Goal: Find specific fact: Find specific fact

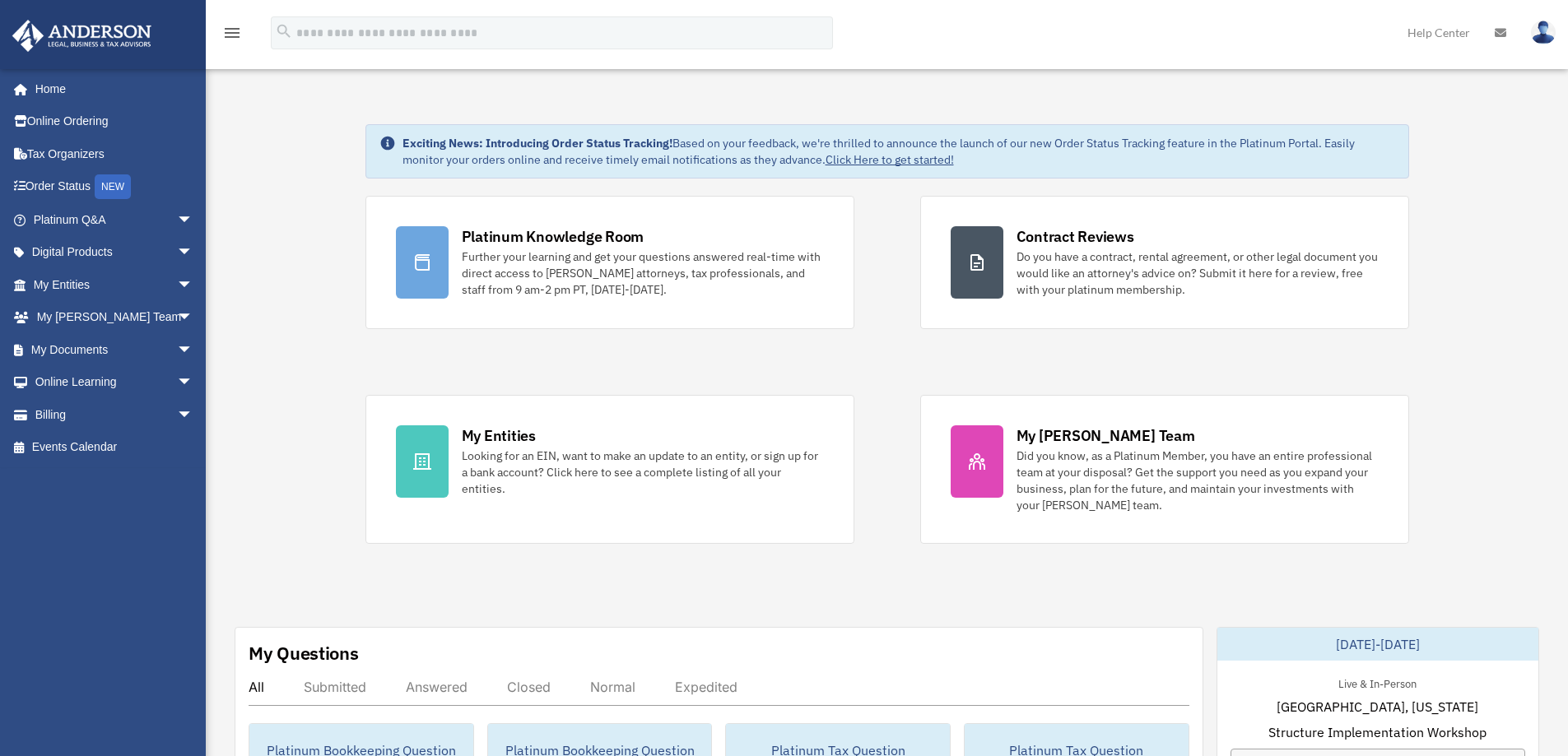
click at [1549, 40] on img at bounding box center [1543, 33] width 25 height 24
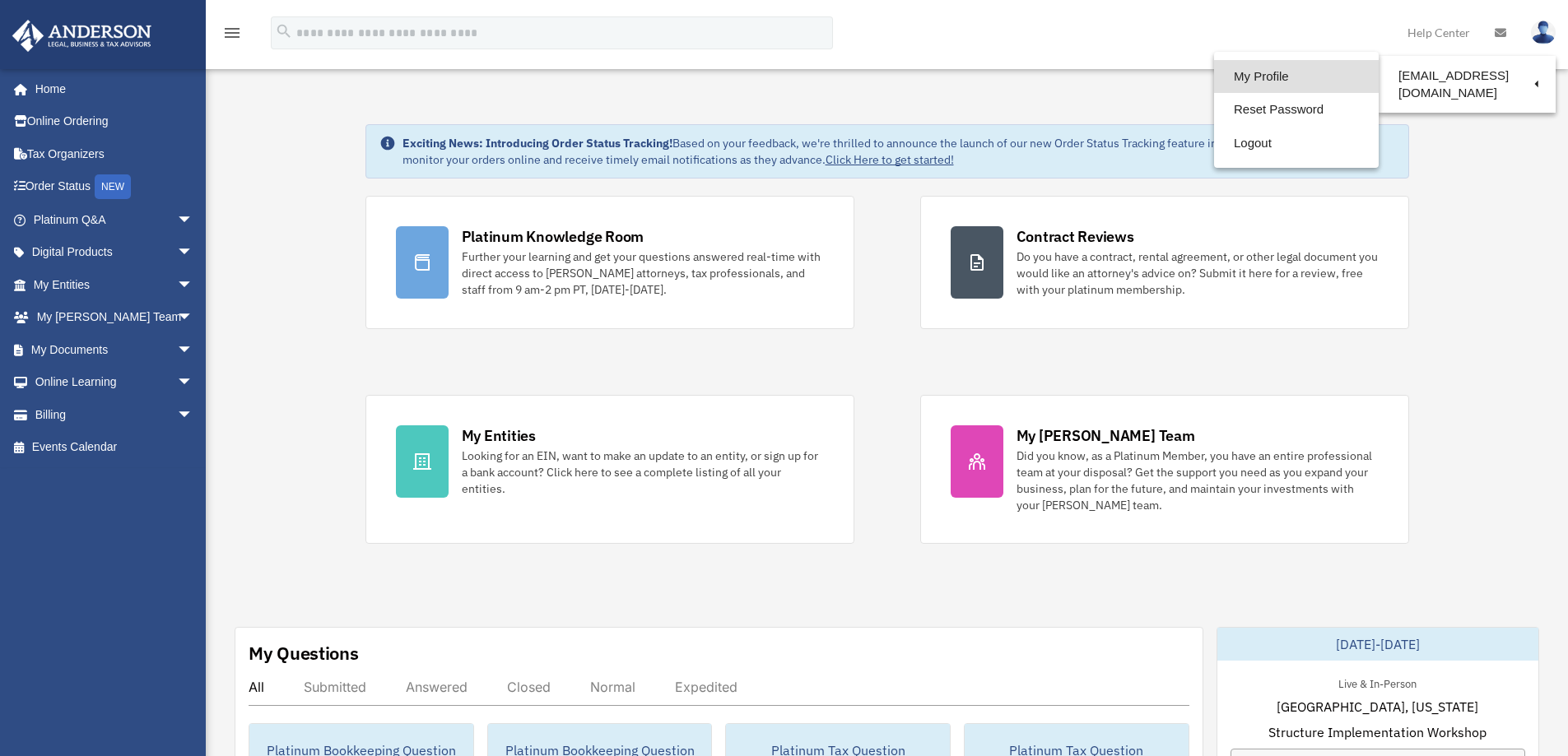
click at [1233, 74] on link "My Profile" at bounding box center [1296, 76] width 165 height 34
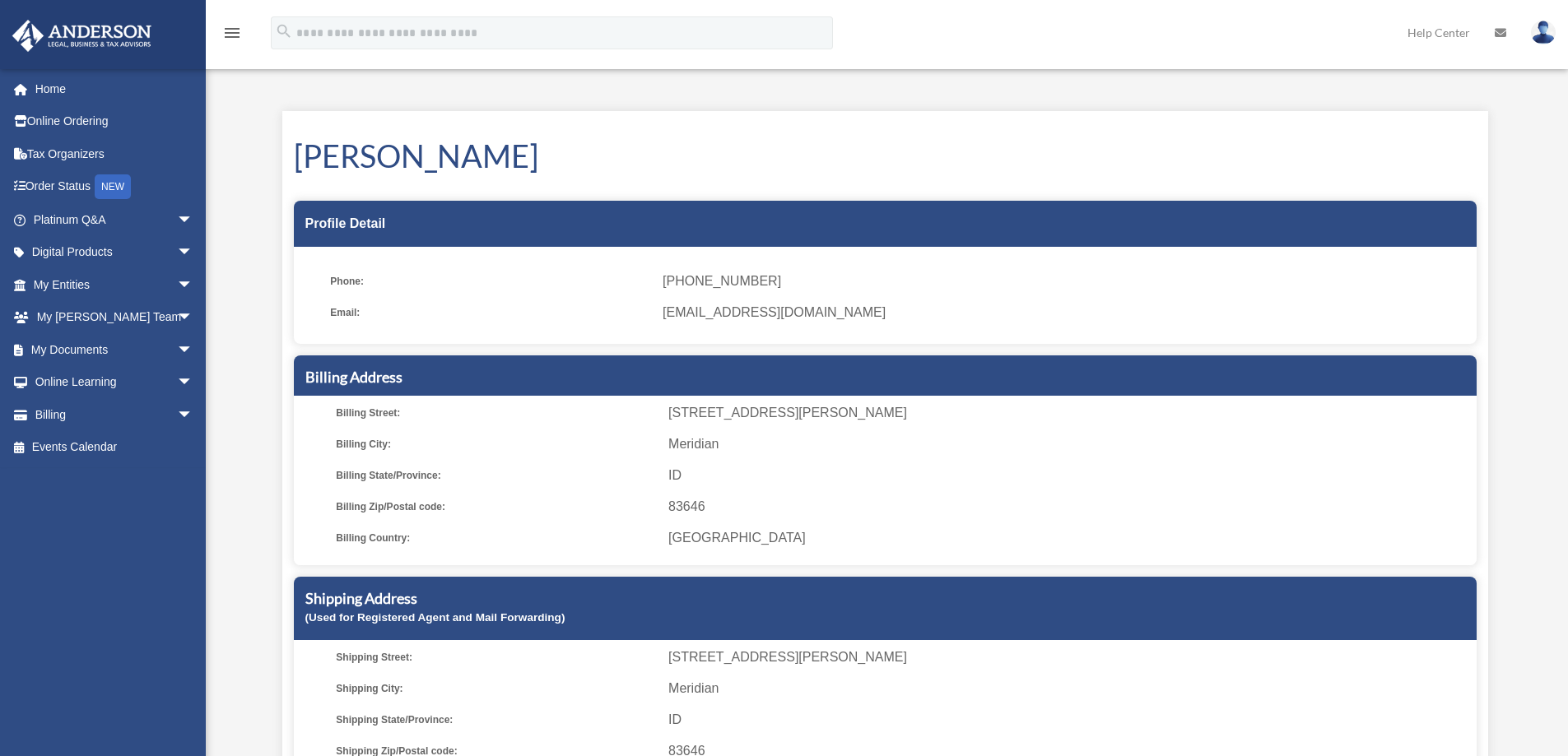
click at [1552, 38] on img at bounding box center [1543, 33] width 25 height 24
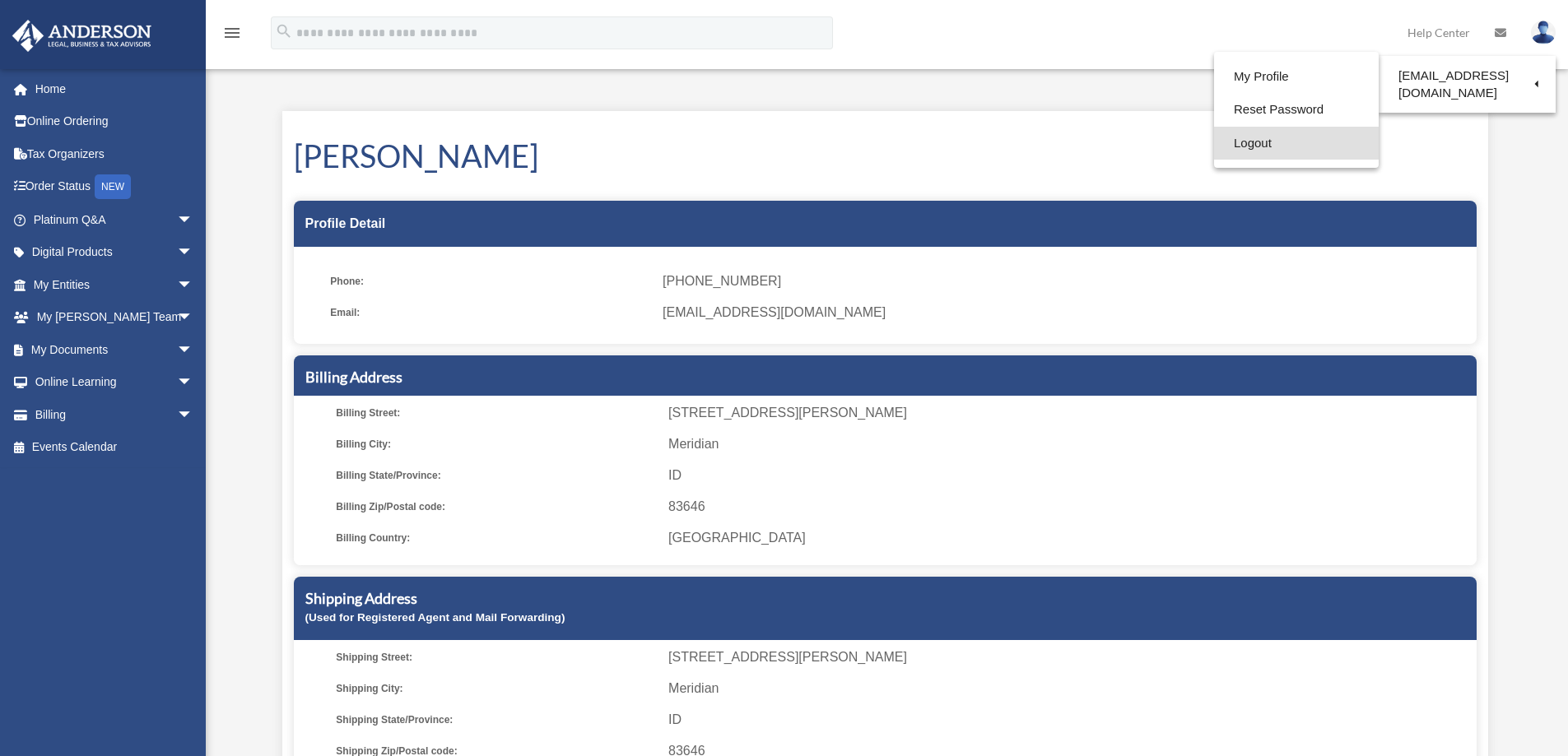
click at [1238, 146] on link "Logout" at bounding box center [1296, 143] width 165 height 34
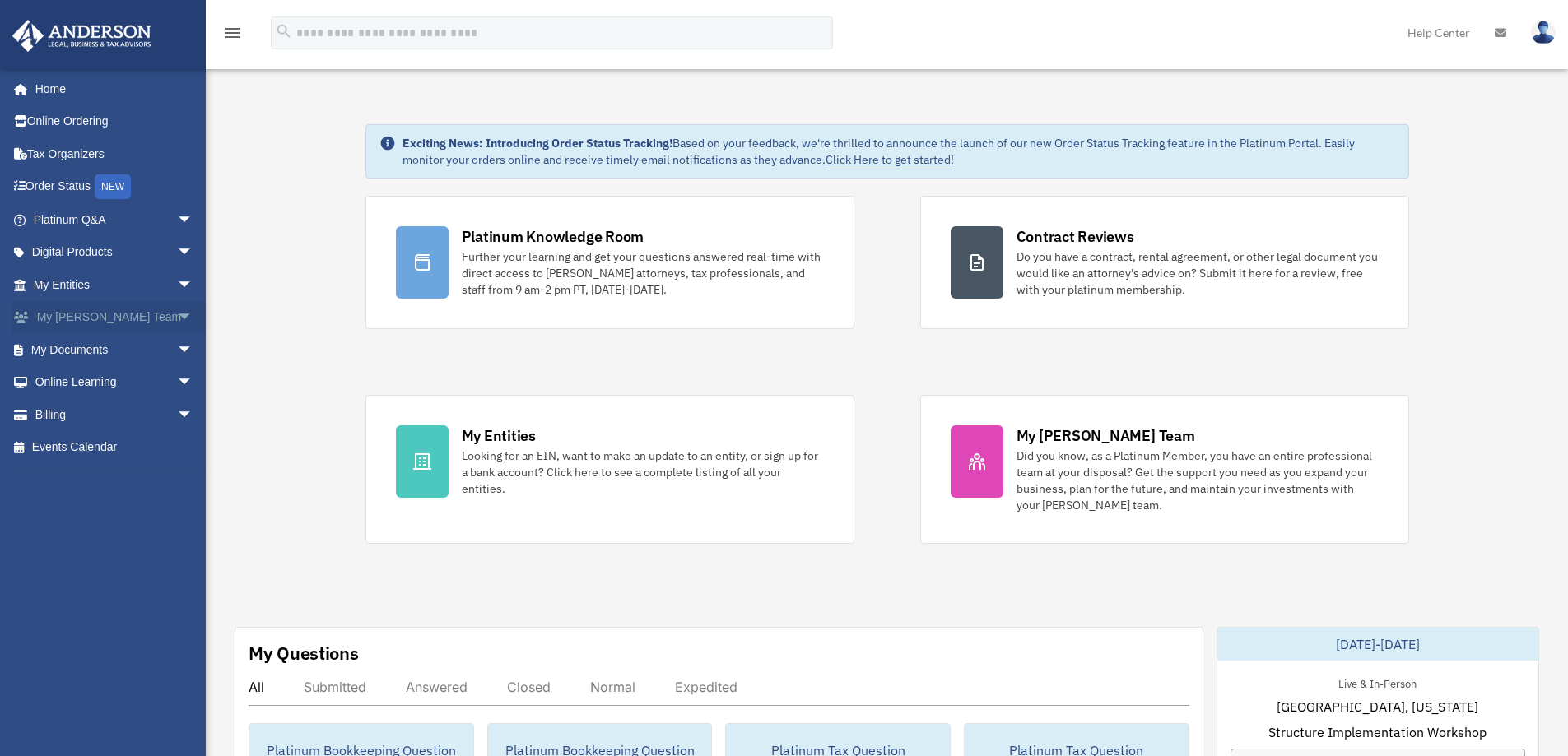
click at [177, 318] on span "arrow_drop_down" at bounding box center [193, 318] width 33 height 34
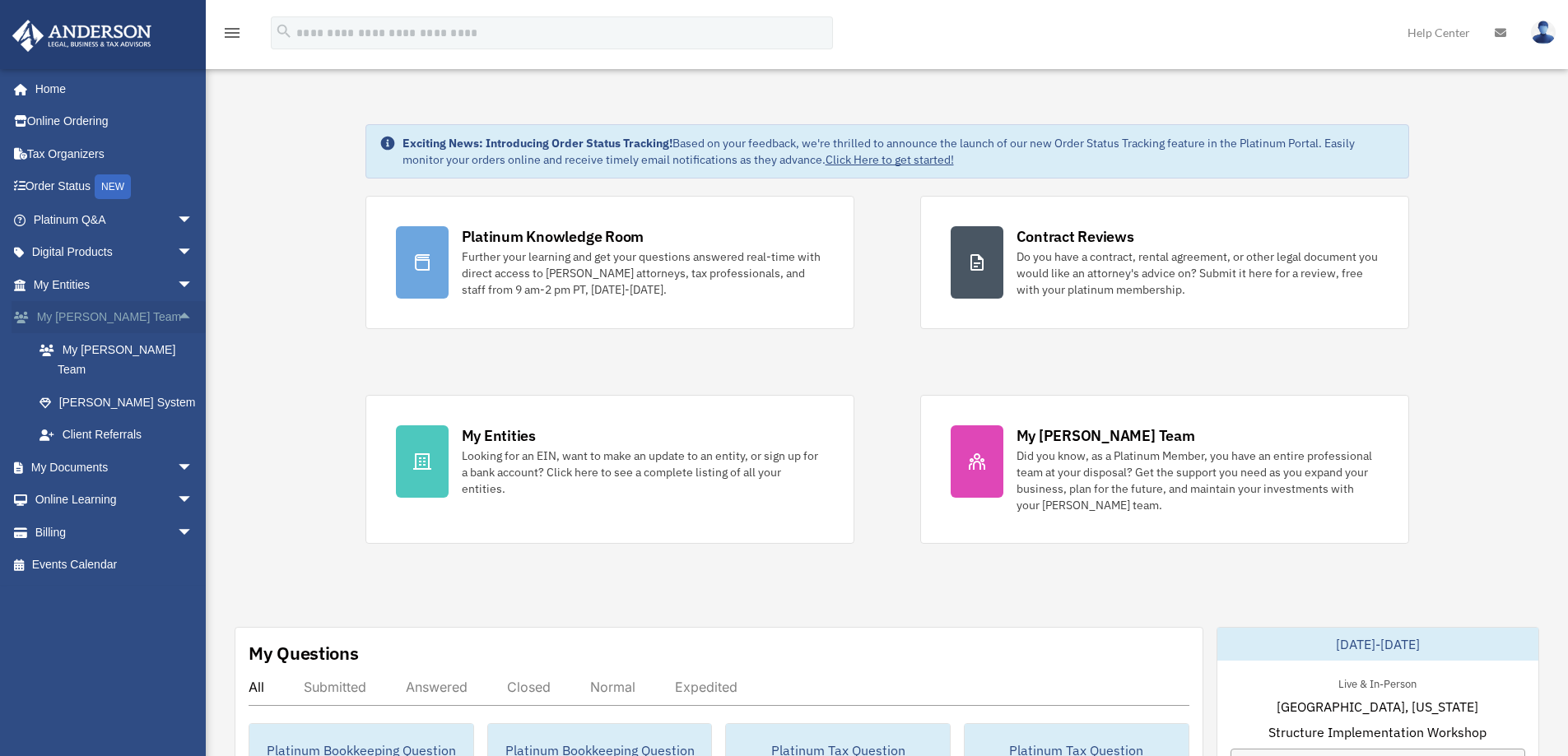
click at [177, 318] on span "arrow_drop_up" at bounding box center [193, 318] width 33 height 34
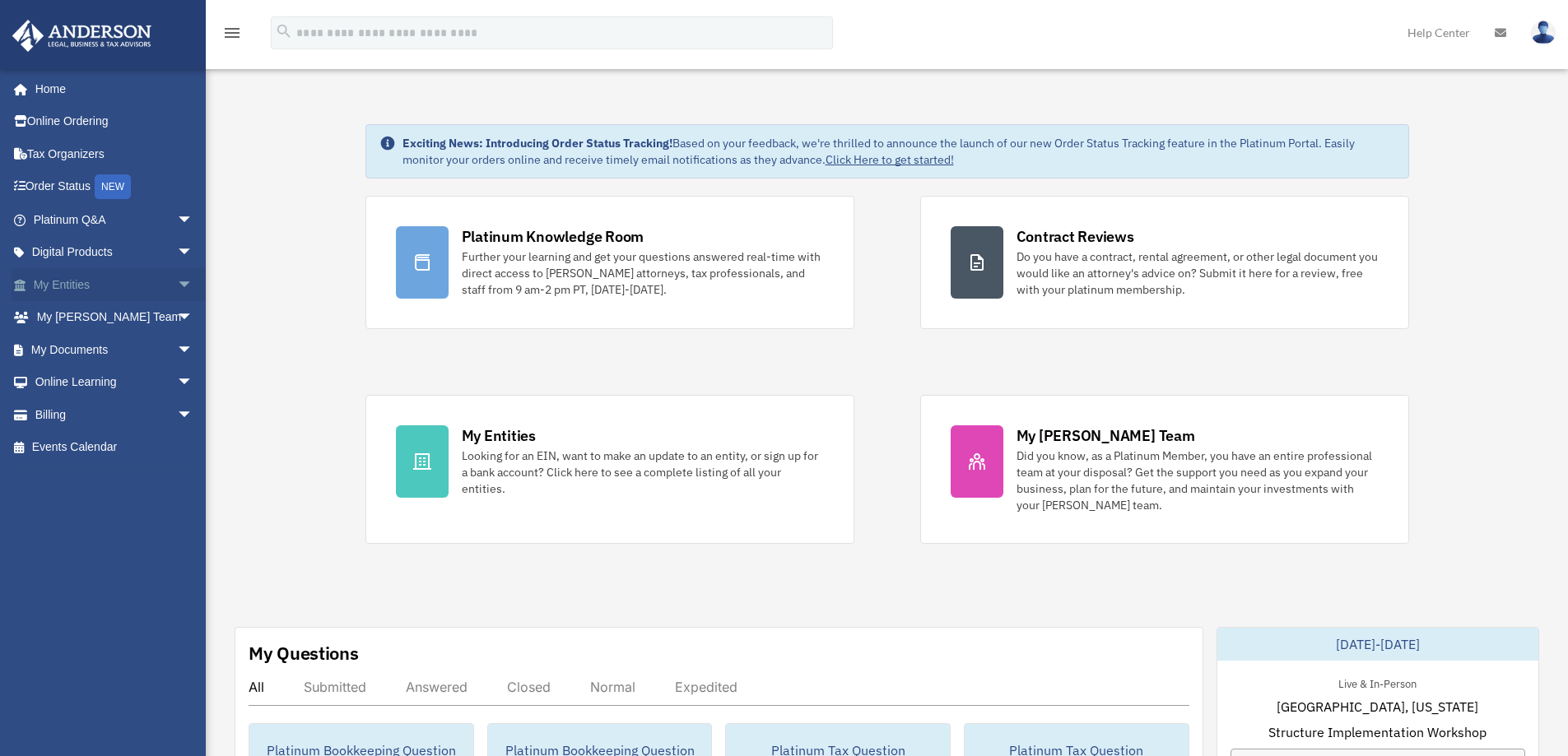
click at [177, 284] on span "arrow_drop_down" at bounding box center [193, 285] width 33 height 34
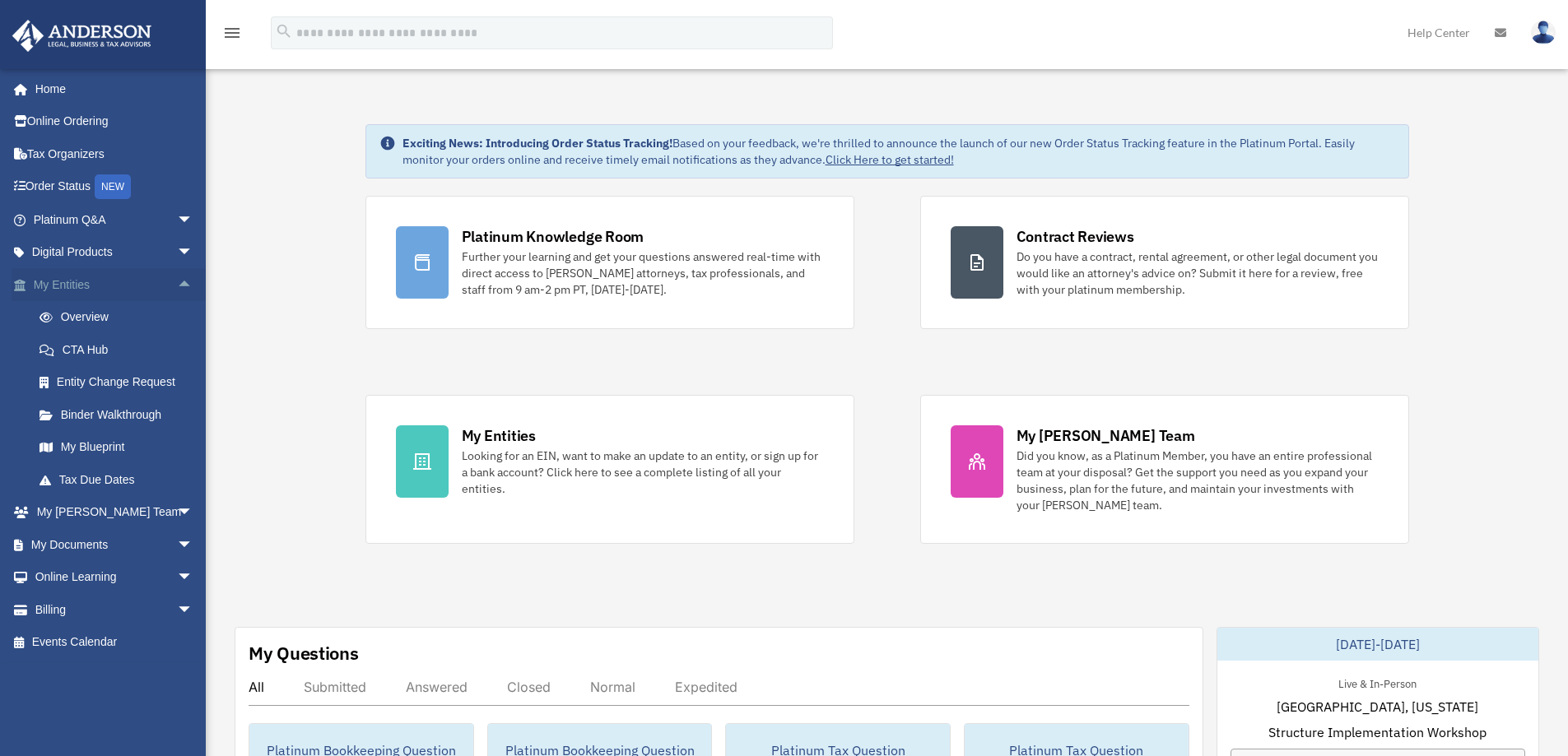
click at [177, 284] on span "arrow_drop_up" at bounding box center [193, 285] width 33 height 34
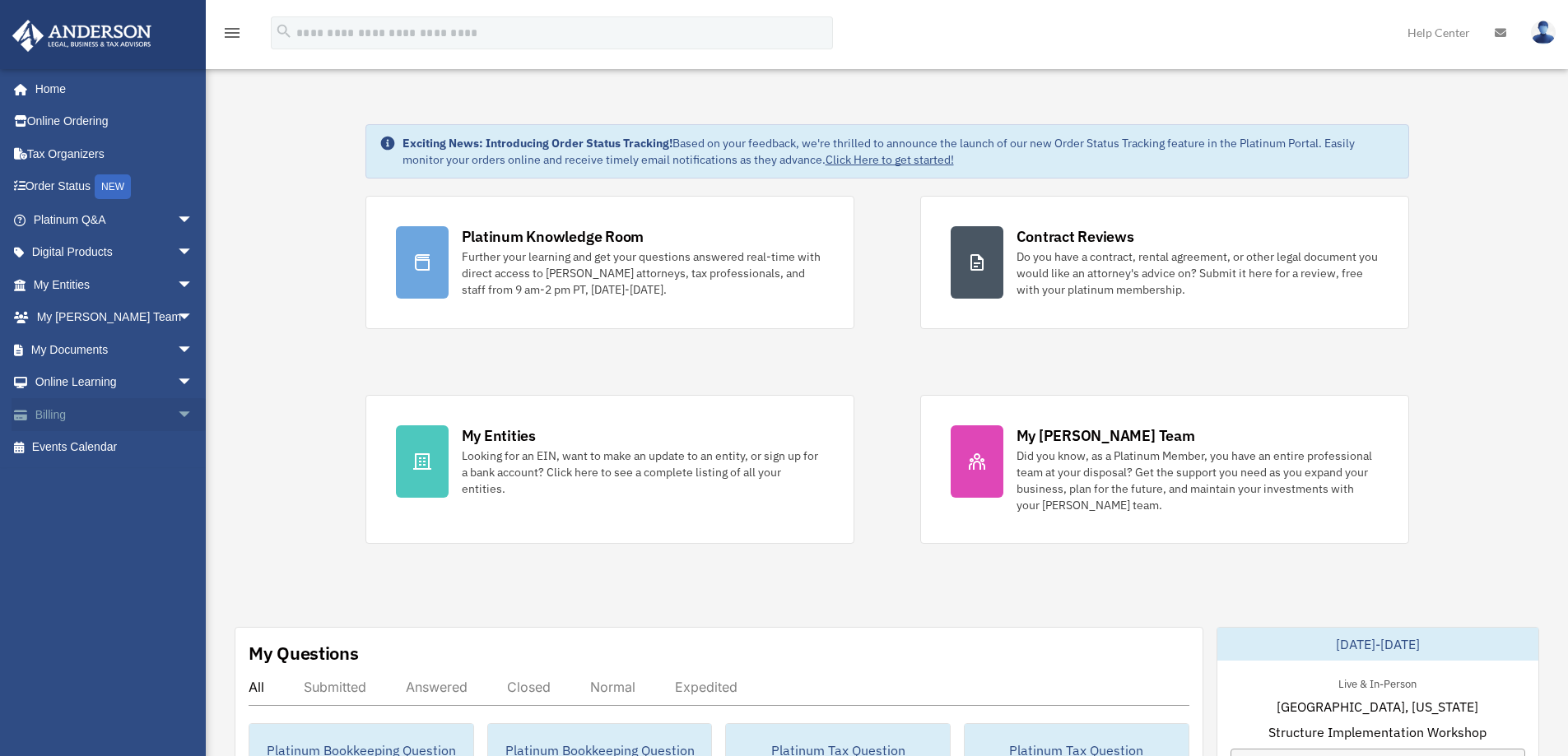
click at [177, 410] on span "arrow_drop_down" at bounding box center [193, 415] width 33 height 34
click at [177, 410] on span "arrow_drop_up" at bounding box center [193, 415] width 33 height 34
click at [177, 218] on span "arrow_drop_down" at bounding box center [193, 219] width 33 height 34
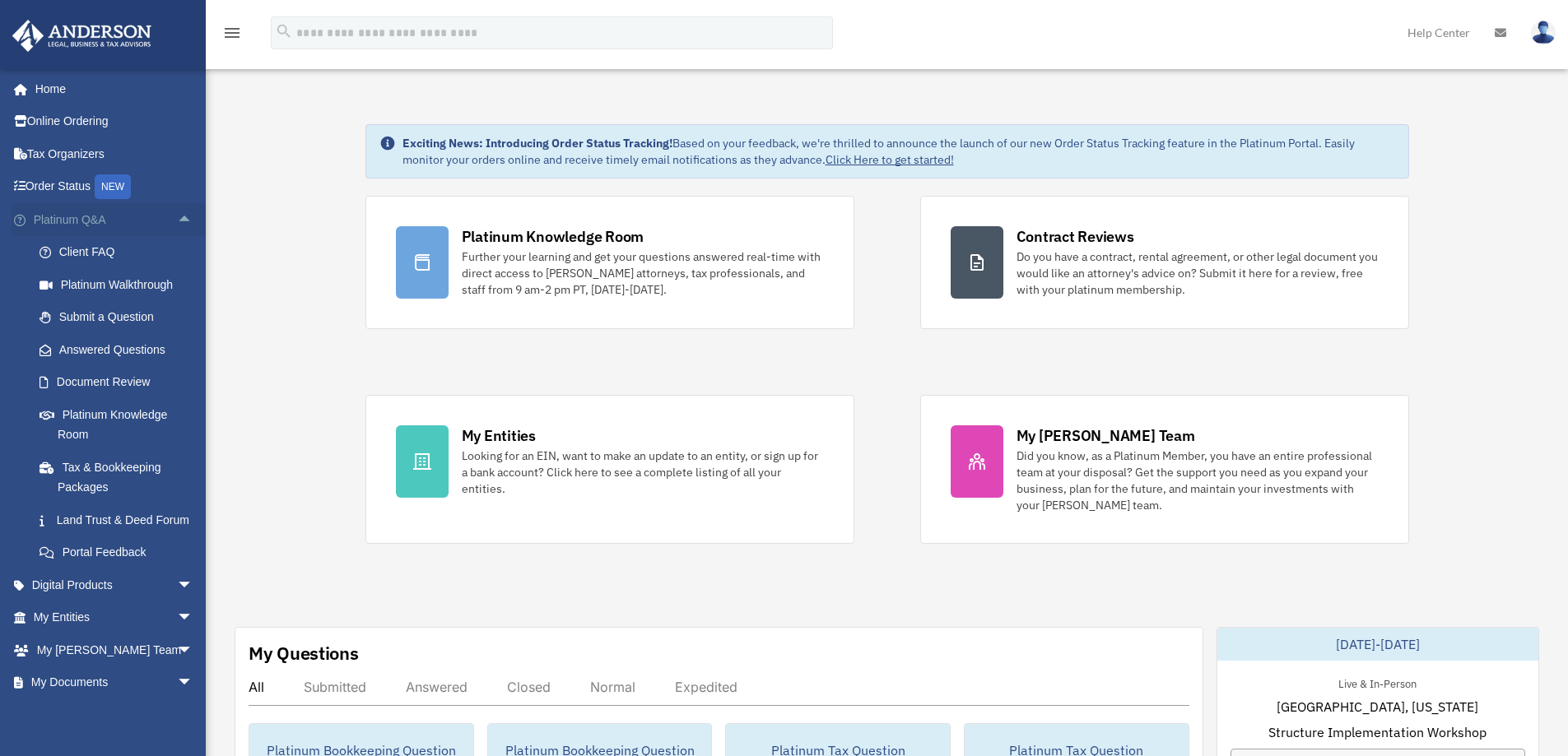
click at [177, 218] on span "arrow_drop_up" at bounding box center [193, 219] width 33 height 34
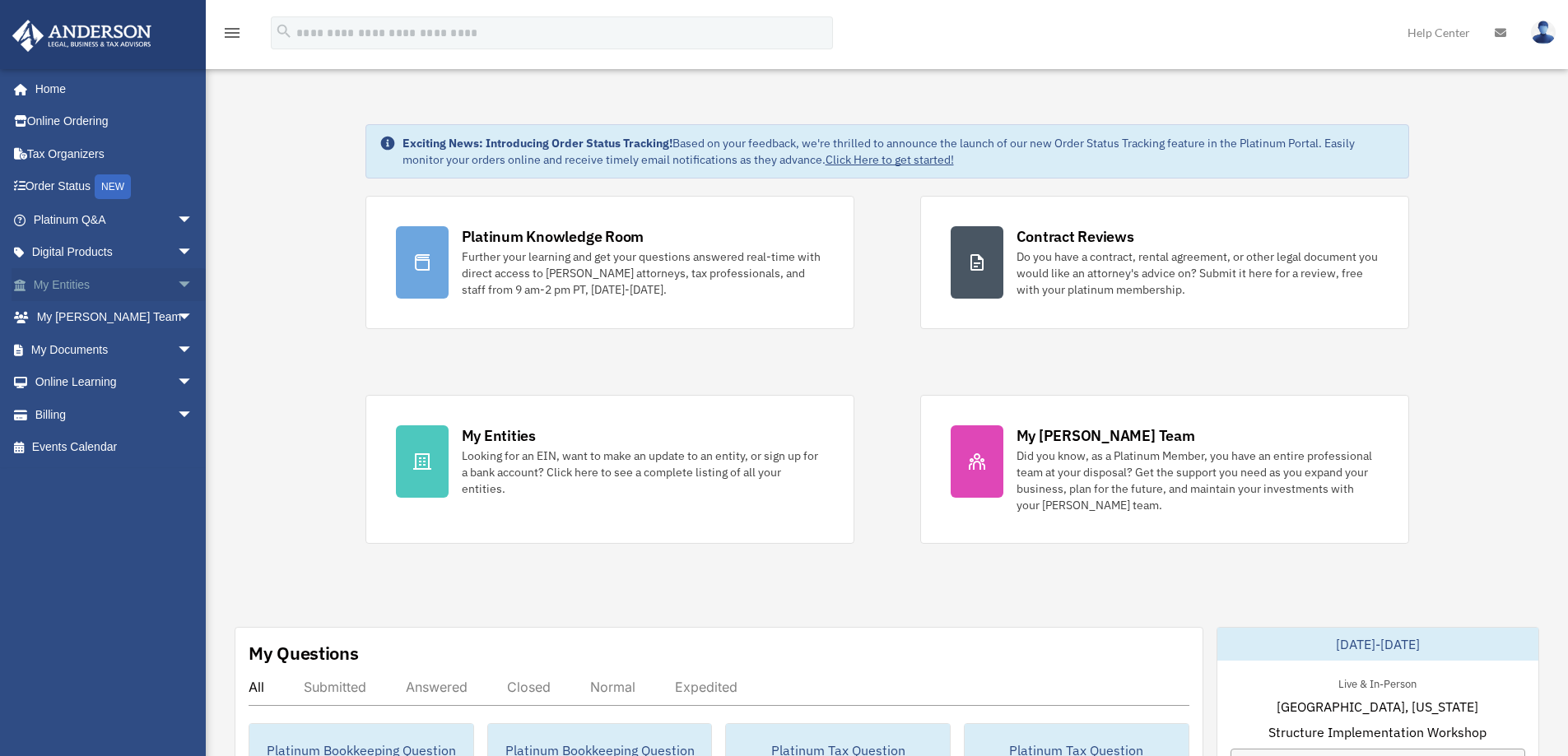
click at [177, 285] on span "arrow_drop_down" at bounding box center [193, 285] width 33 height 34
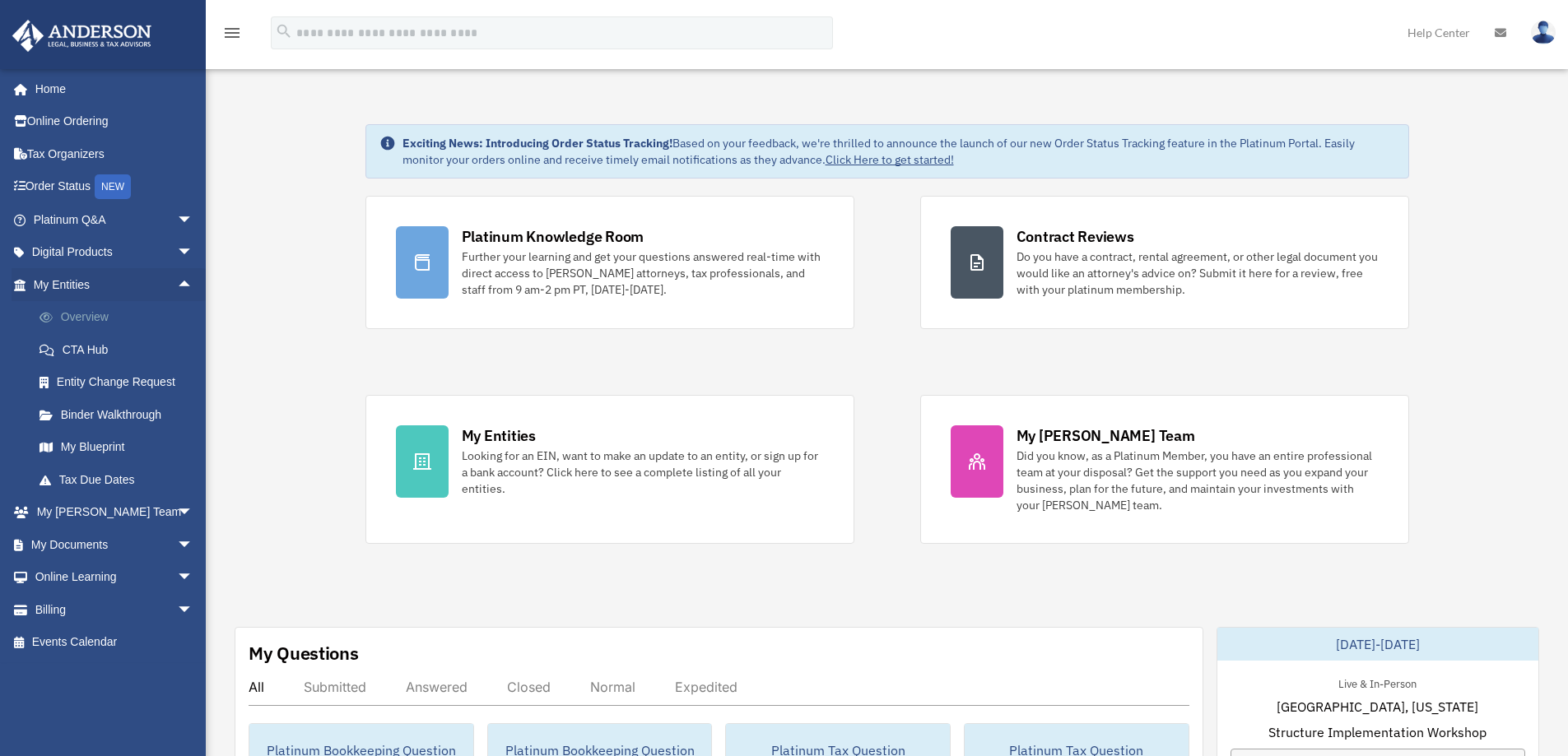
click at [86, 318] on link "Overview" at bounding box center [120, 318] width 195 height 33
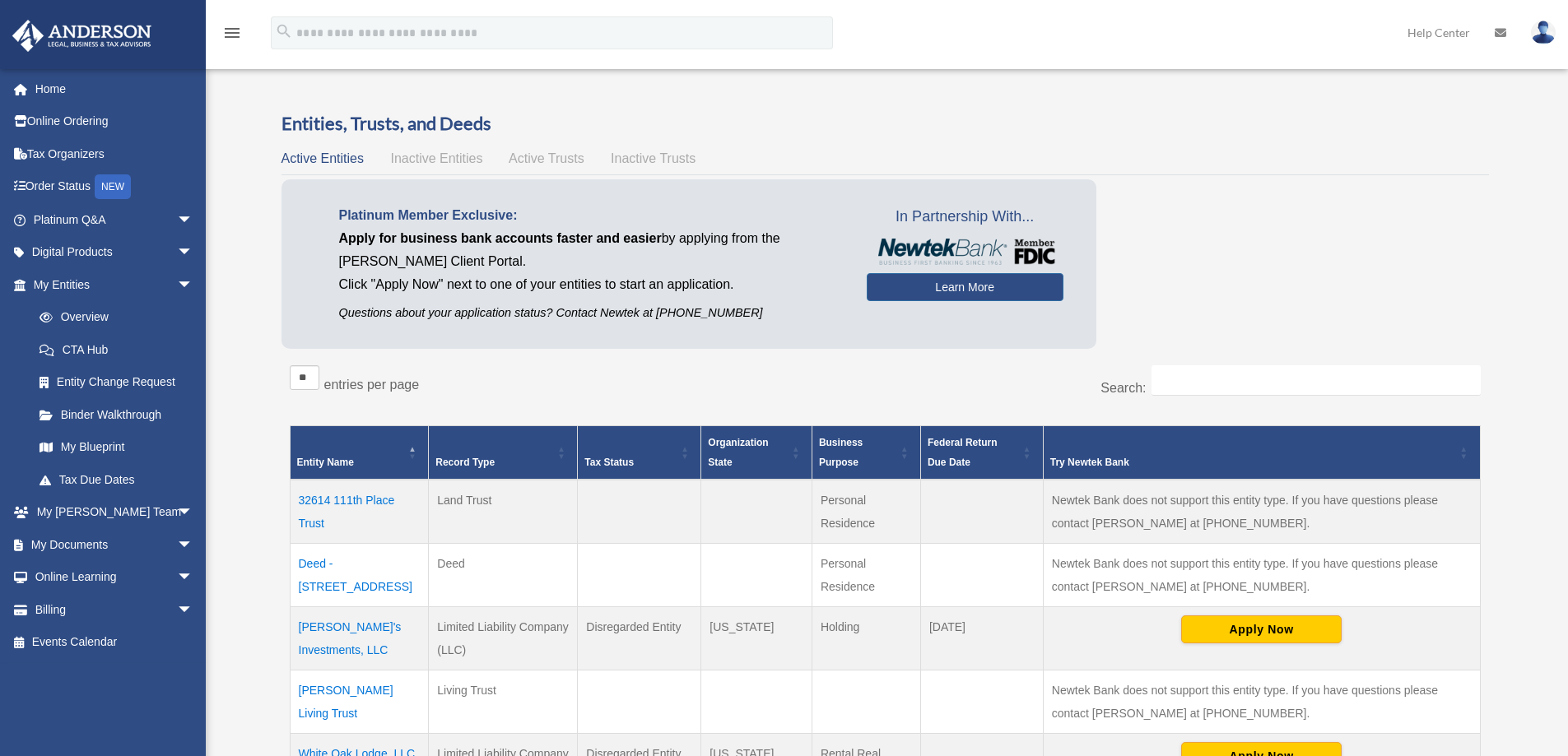
scroll to position [247, 0]
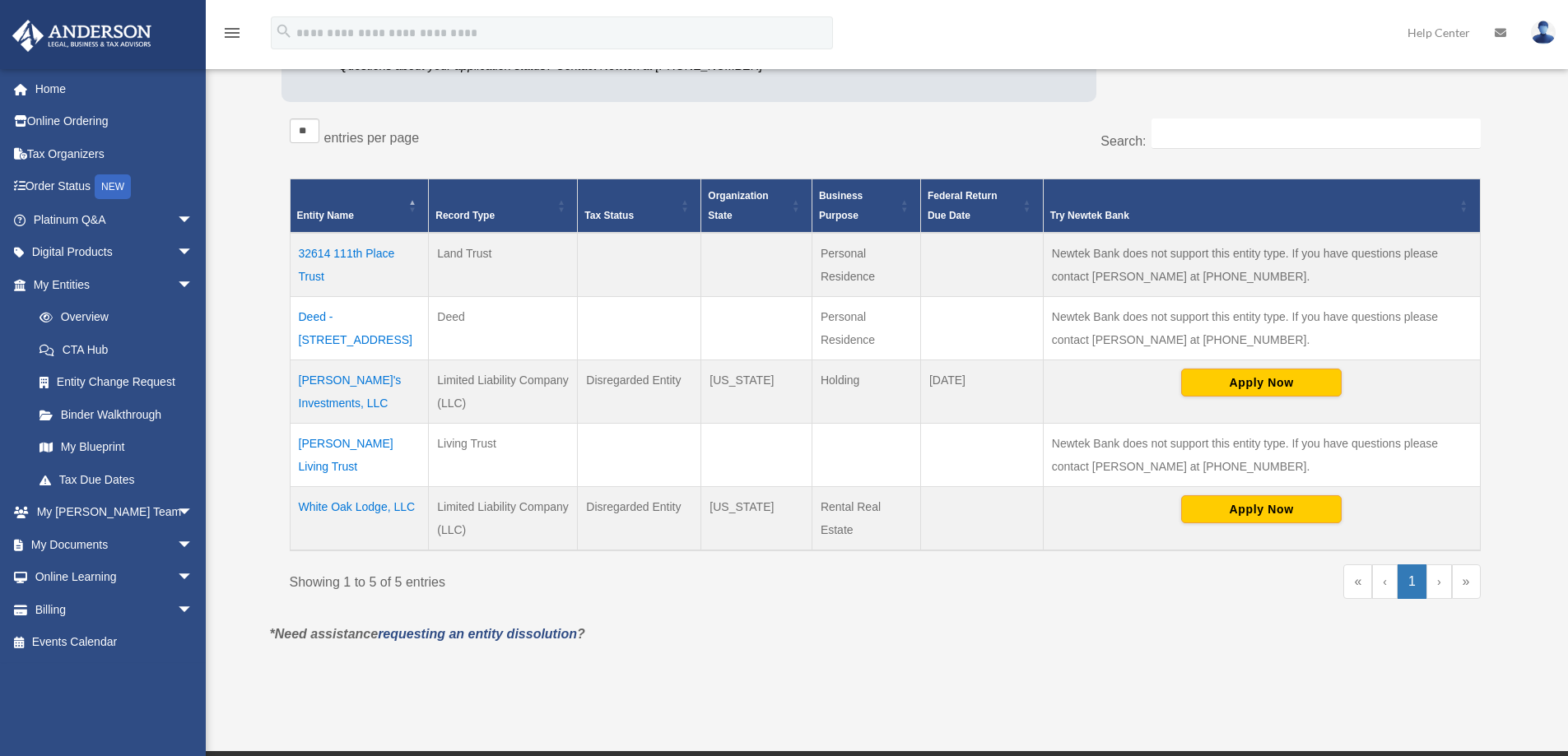
click at [353, 508] on td "White Oak Lodge, LLC" at bounding box center [359, 519] width 139 height 65
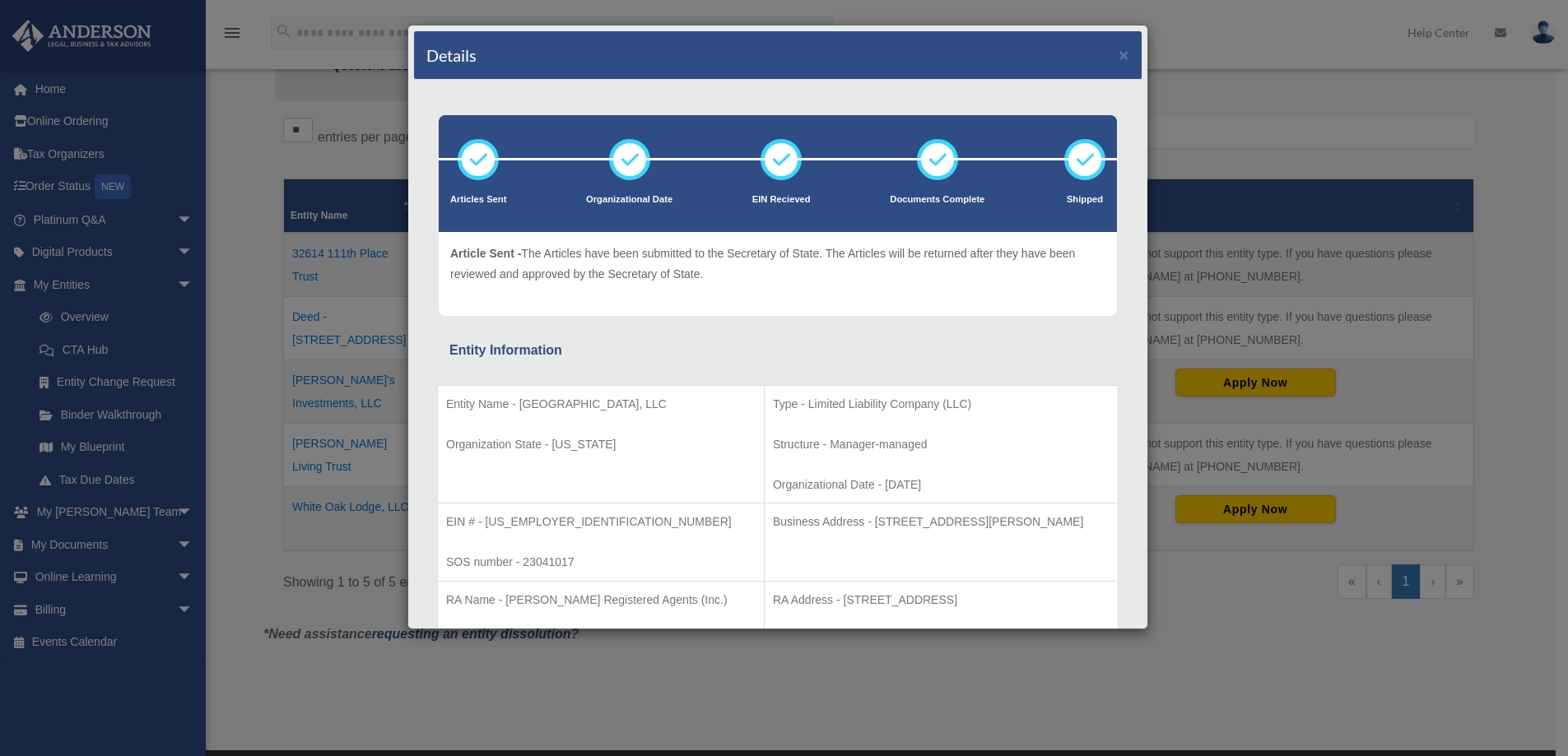
scroll to position [165, 0]
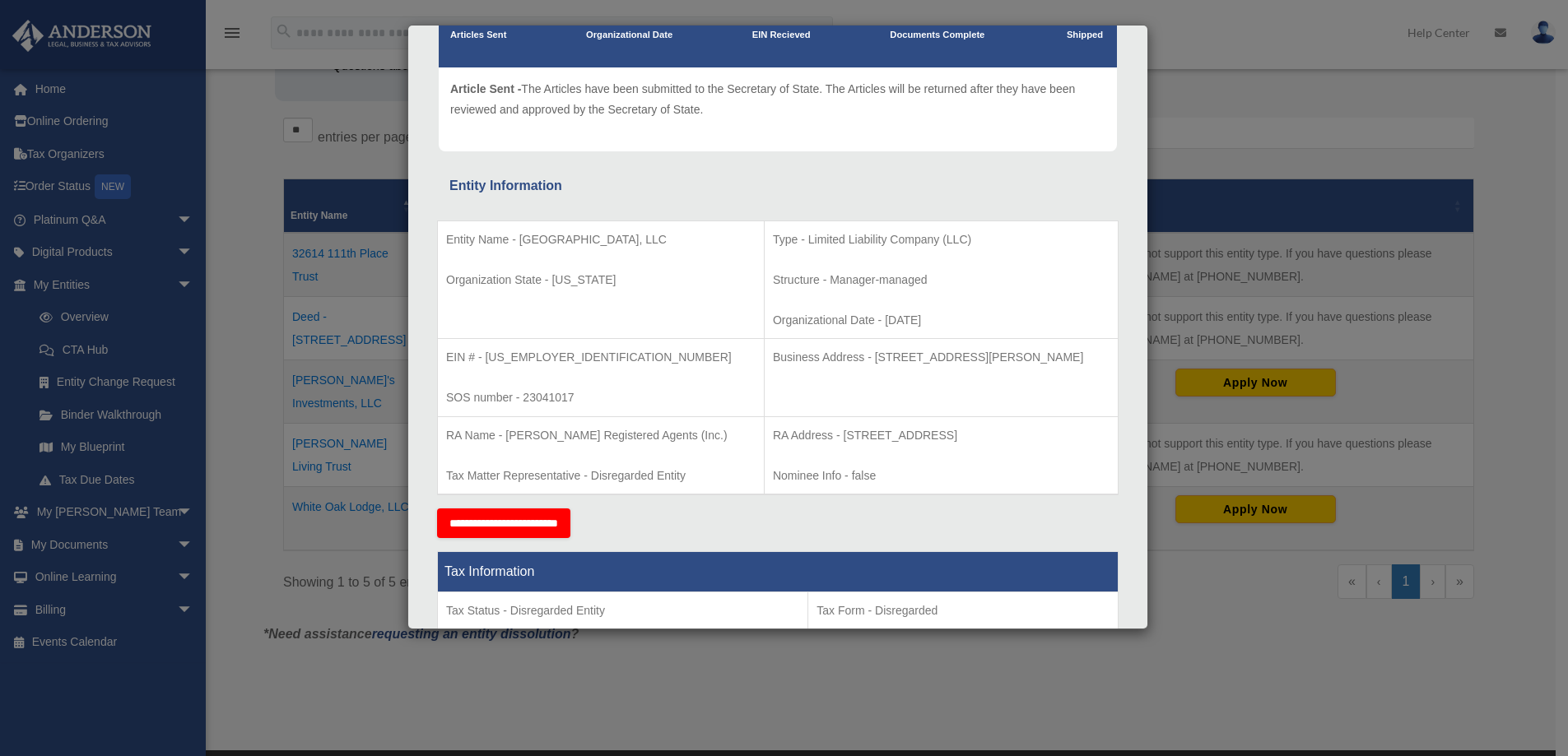
drag, startPoint x: 1074, startPoint y: 358, endPoint x: 825, endPoint y: 383, distance: 250.3
click at [800, 367] on p "Business Address - [STREET_ADDRESS][PERSON_NAME]" at bounding box center [941, 358] width 337 height 21
click at [825, 384] on td "Business Address - [STREET_ADDRESS][PERSON_NAME]" at bounding box center [940, 378] width 354 height 78
click at [802, 356] on p "Business Address - [STREET_ADDRESS][PERSON_NAME]" at bounding box center [941, 358] width 337 height 21
drag, startPoint x: 803, startPoint y: 357, endPoint x: 947, endPoint y: 361, distance: 144.1
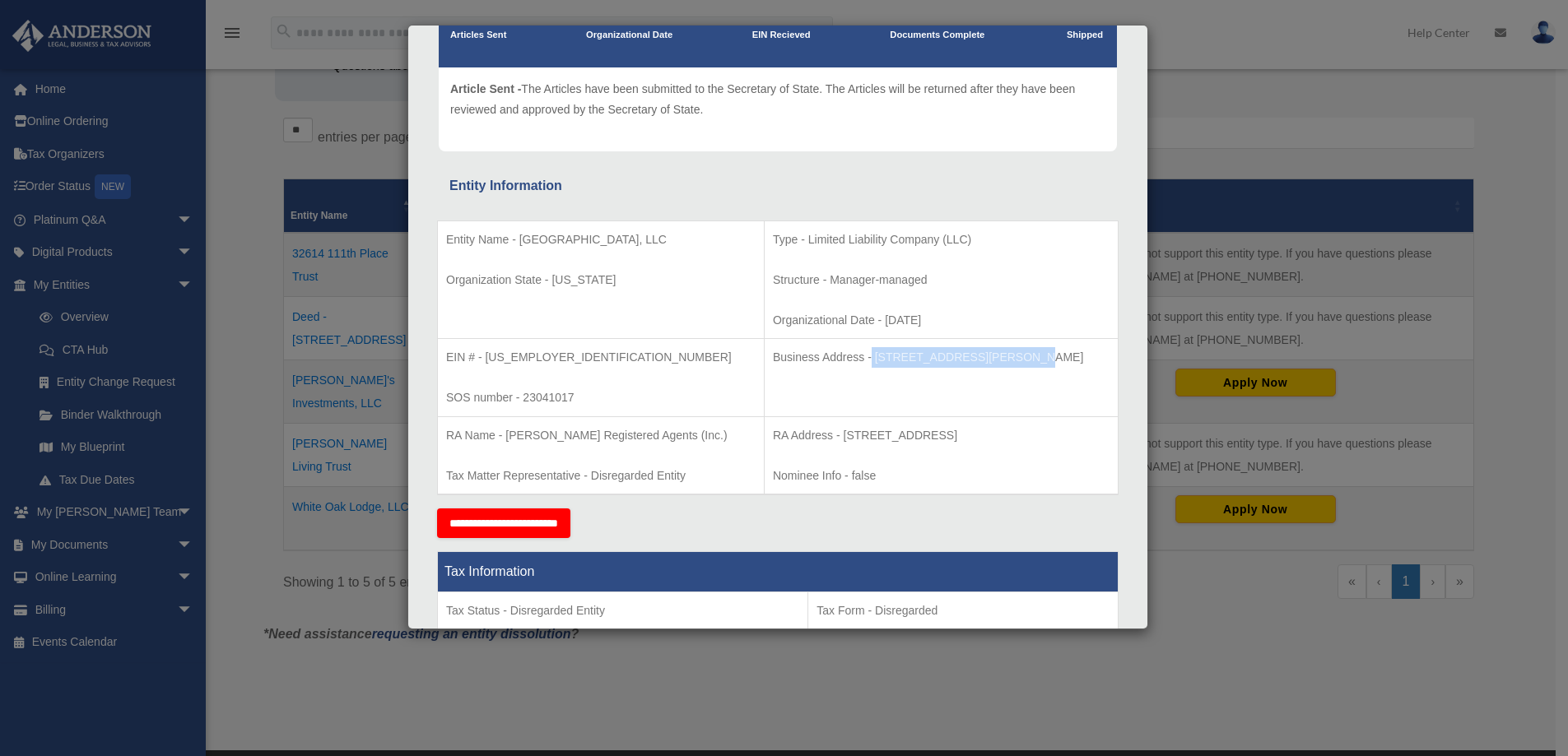
click at [947, 361] on p "Business Address - [STREET_ADDRESS][PERSON_NAME]" at bounding box center [941, 358] width 337 height 21
copy p "[STREET_ADDRESS][PERSON_NAME]"
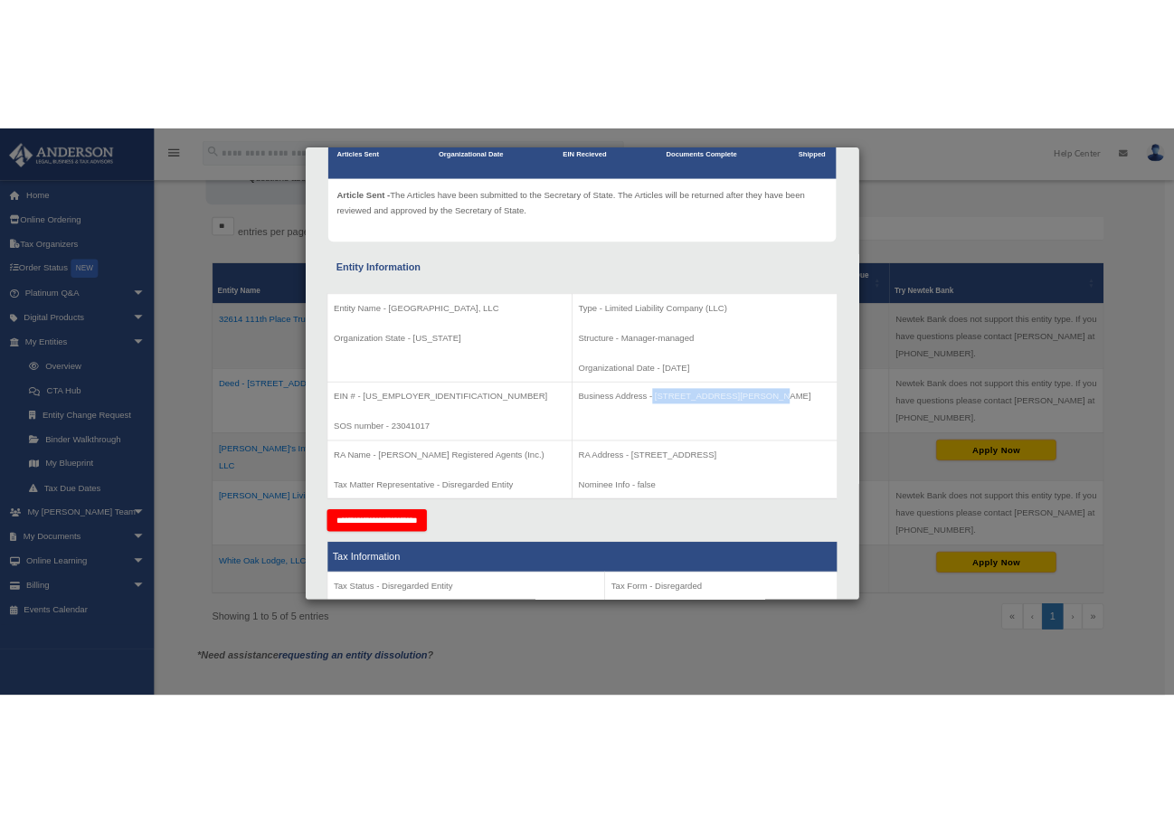
scroll to position [250, 0]
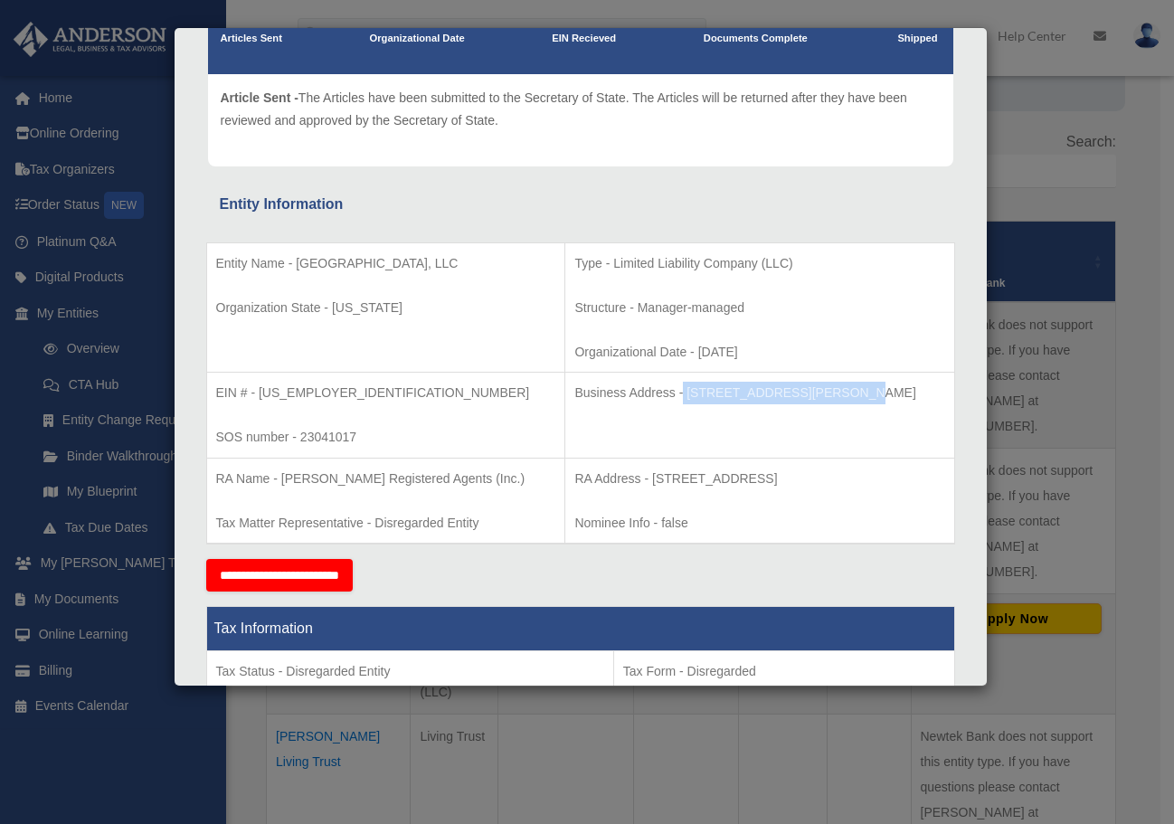
click at [710, 417] on td "Business Address - [STREET_ADDRESS][PERSON_NAME]" at bounding box center [759, 416] width 389 height 86
drag, startPoint x: 611, startPoint y: 387, endPoint x: 763, endPoint y: 392, distance: 152.0
click at [763, 392] on p "Business Address - [STREET_ADDRESS][PERSON_NAME]" at bounding box center [759, 393] width 370 height 23
copy p "[STREET_ADDRESS][PERSON_NAME]"
drag, startPoint x: 911, startPoint y: 384, endPoint x: 901, endPoint y: 392, distance: 12.3
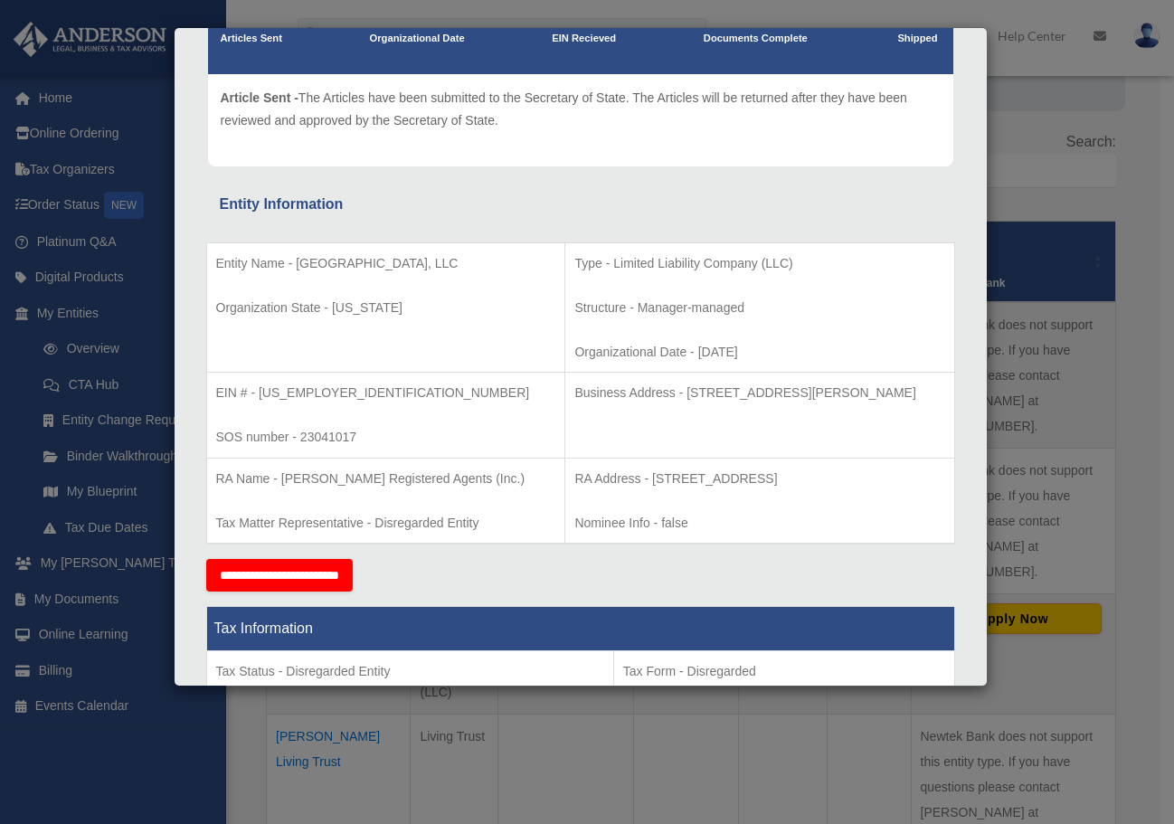
click at [909, 384] on p "Business Address - [STREET_ADDRESS][PERSON_NAME]" at bounding box center [759, 393] width 370 height 23
drag, startPoint x: 901, startPoint y: 392, endPoint x: 859, endPoint y: 393, distance: 41.6
click at [859, 393] on p "Business Address - [STREET_ADDRESS][PERSON_NAME]" at bounding box center [759, 393] width 370 height 23
copy p "89121"
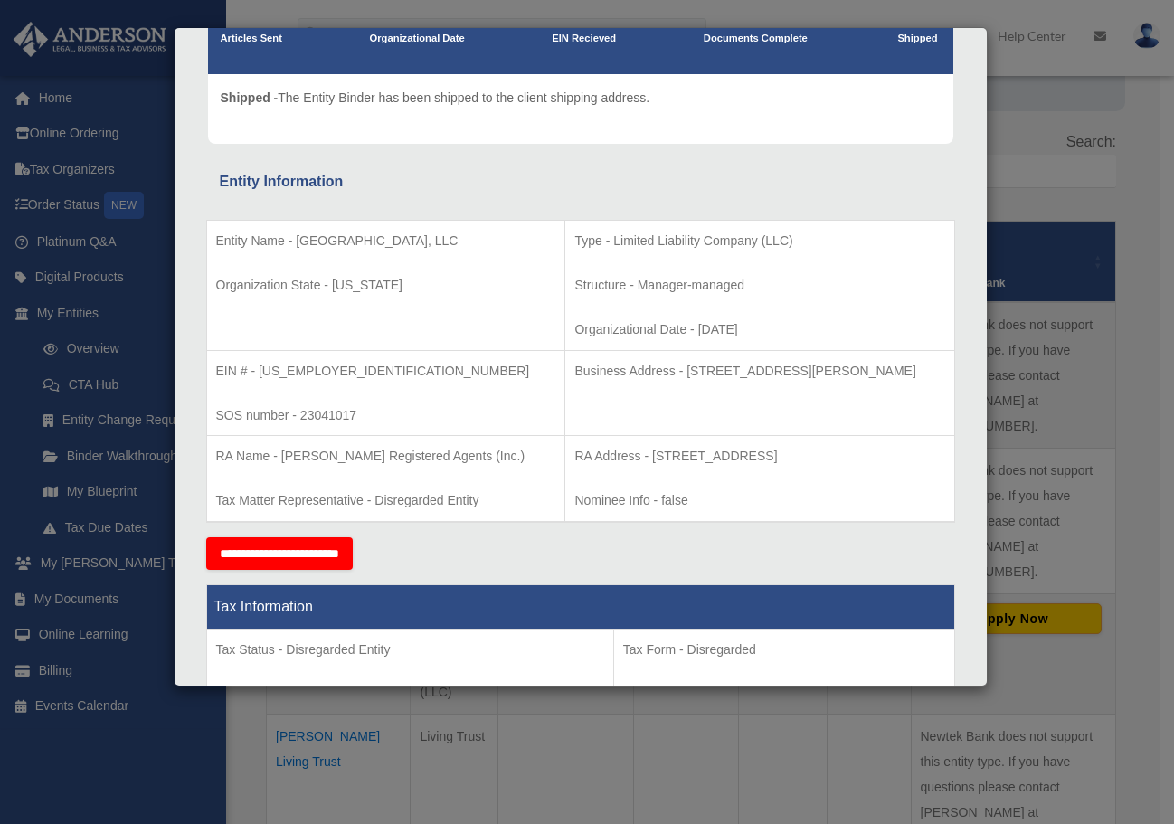
scroll to position [0, 0]
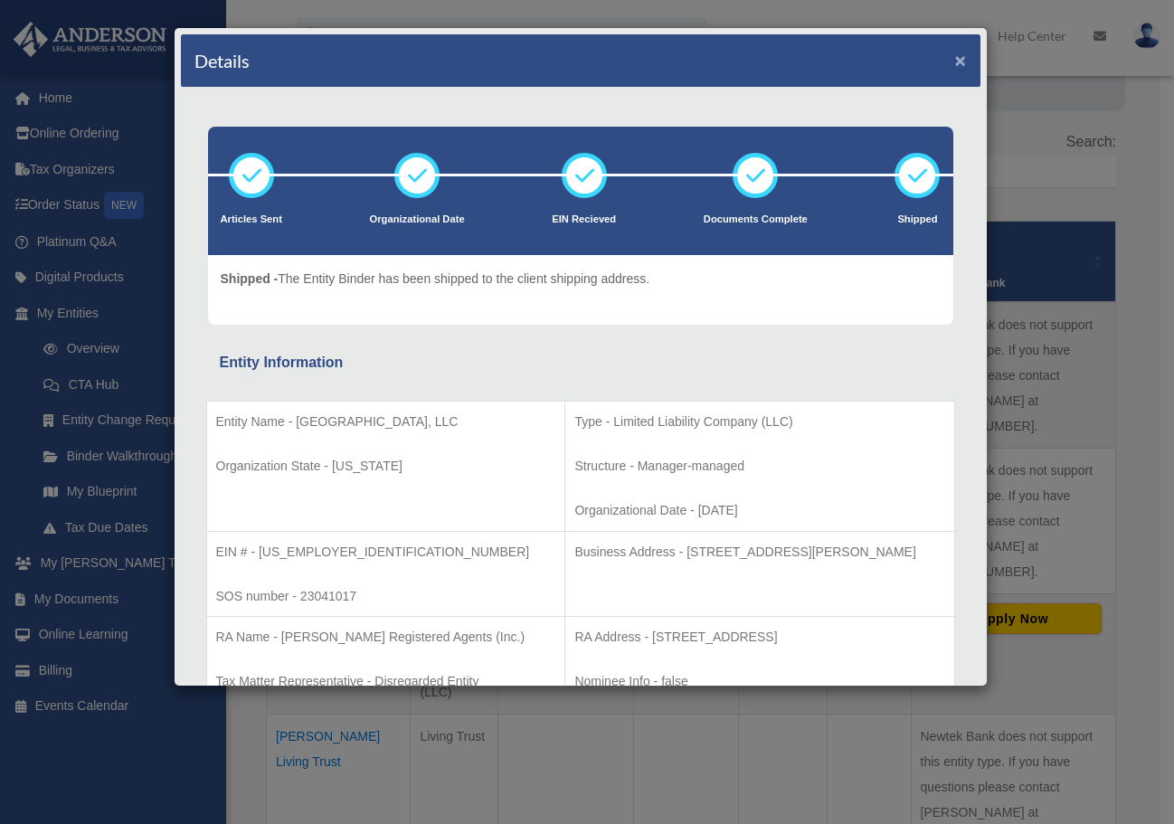
click at [955, 59] on button "×" at bounding box center [961, 60] width 12 height 19
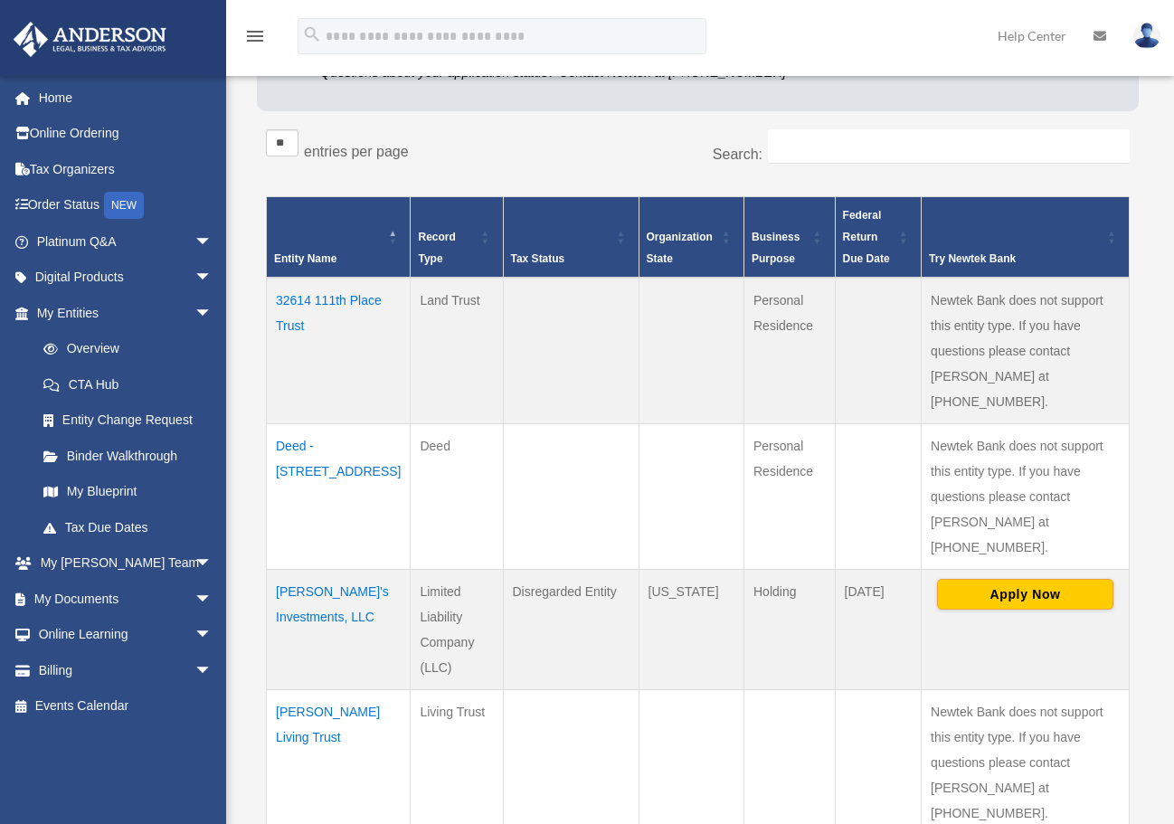
click at [1146, 40] on img at bounding box center [1146, 36] width 27 height 26
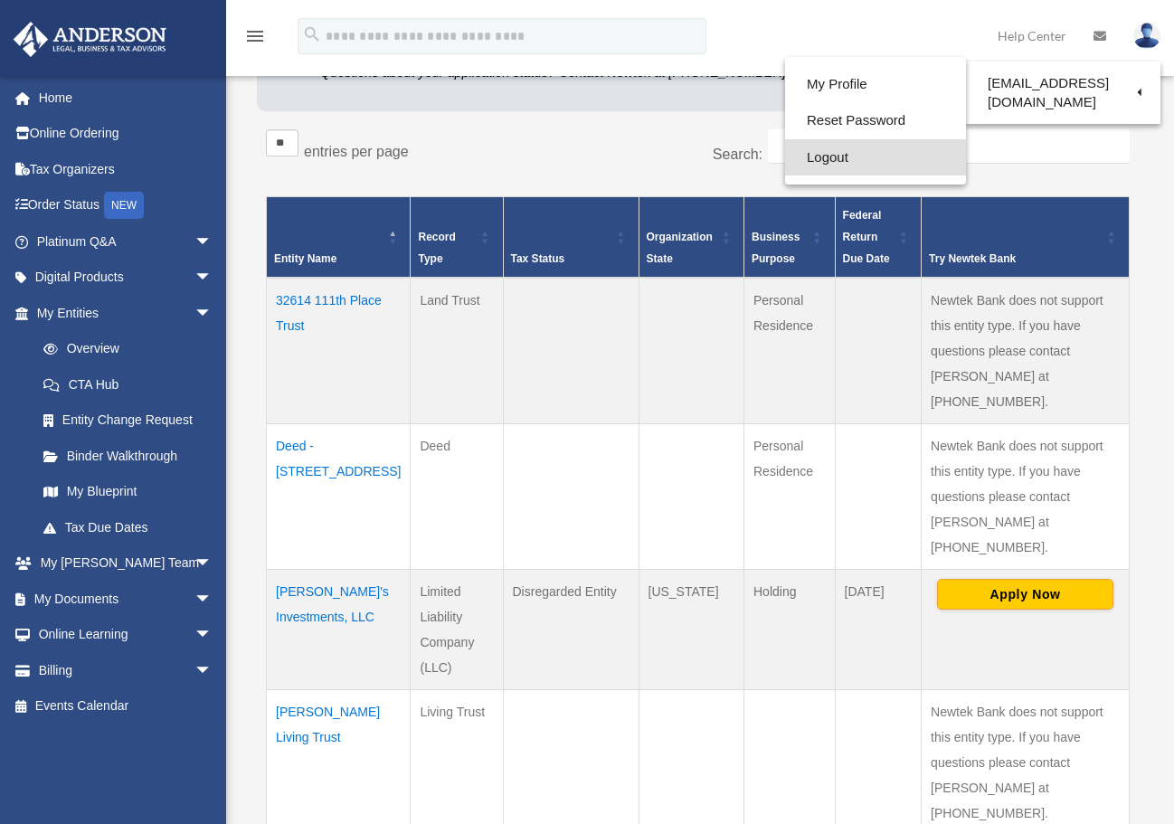
click at [815, 158] on link "Logout" at bounding box center [875, 157] width 181 height 37
